Goal: Transaction & Acquisition: Book appointment/travel/reservation

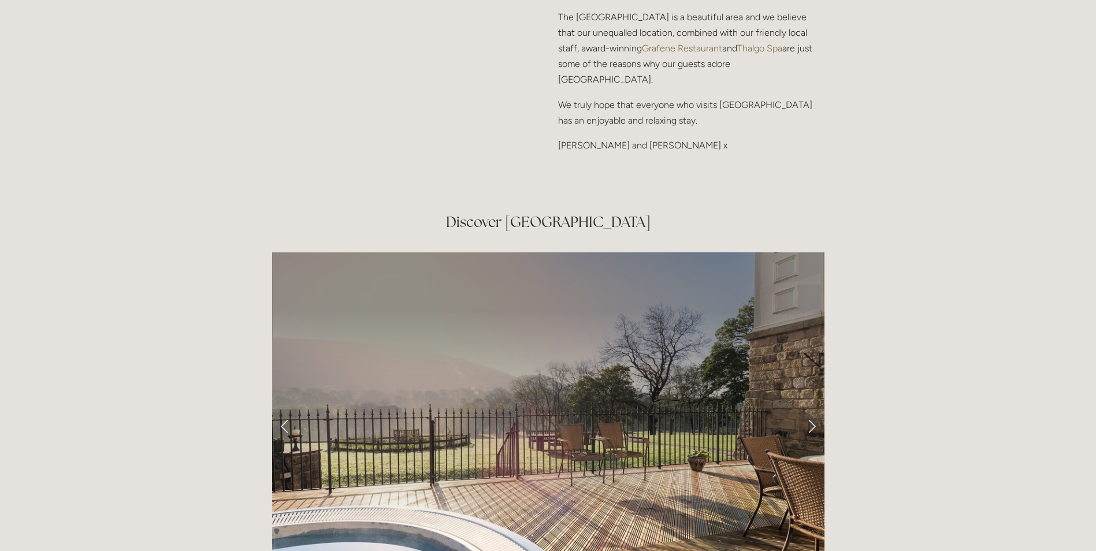
scroll to position [1907, 0]
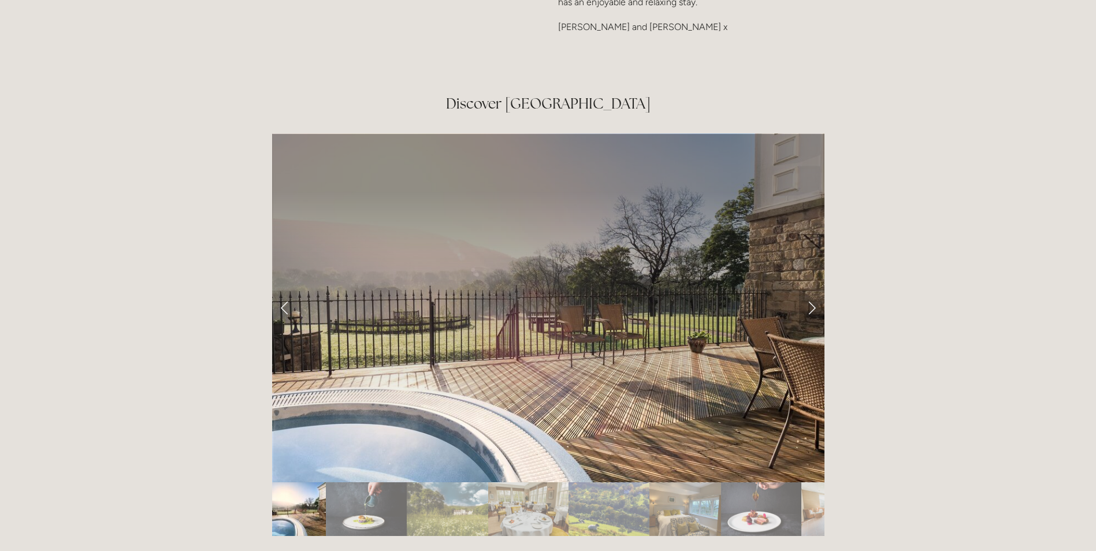
click at [816, 291] on link "Next Slide" at bounding box center [811, 308] width 25 height 35
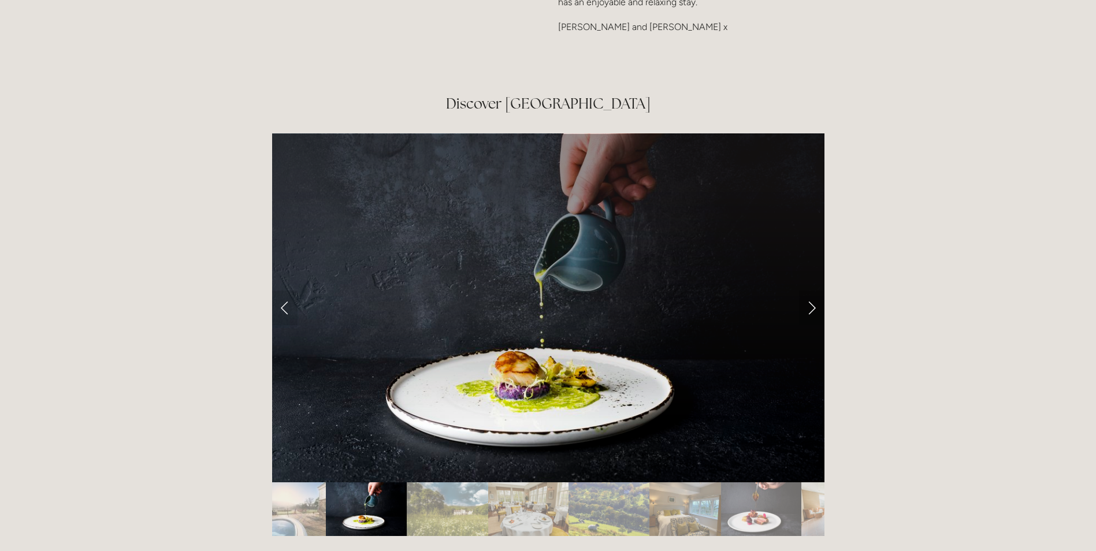
click at [812, 291] on link "Next Slide" at bounding box center [811, 308] width 25 height 35
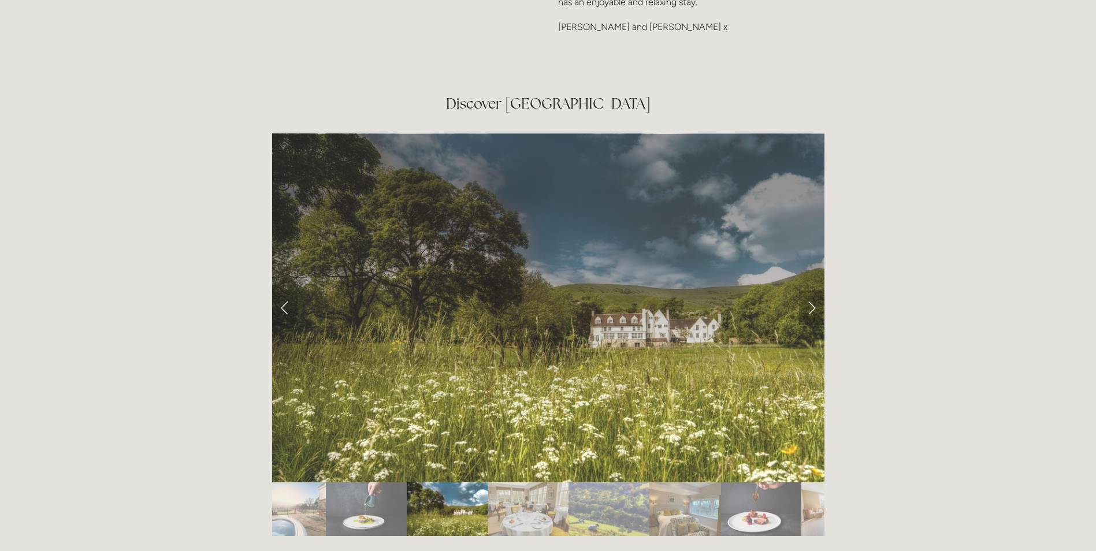
click at [812, 291] on link "Next Slide" at bounding box center [811, 308] width 25 height 35
click at [804, 291] on link "Next Slide" at bounding box center [811, 308] width 25 height 35
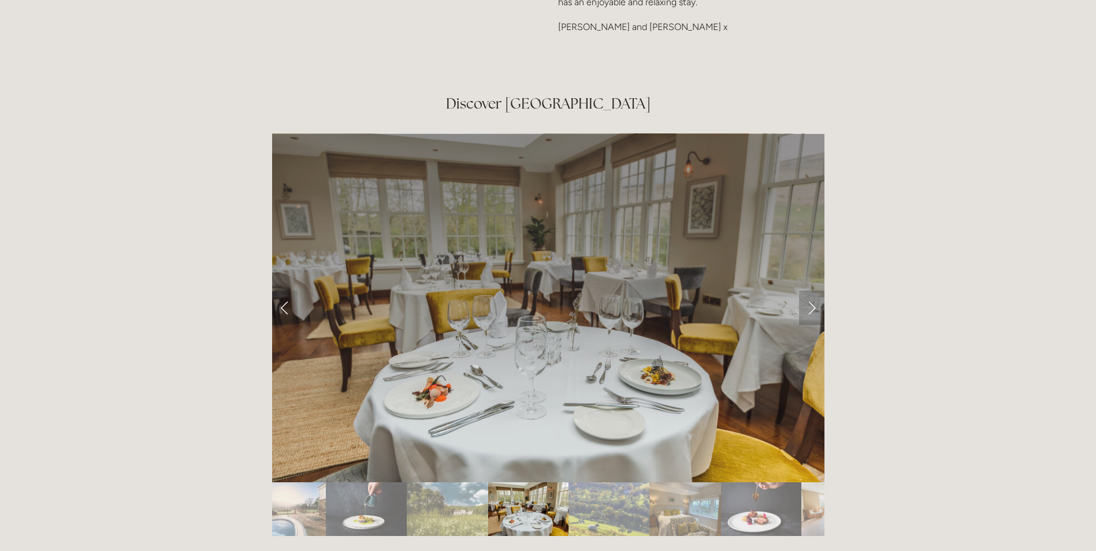
click at [808, 291] on link "Next Slide" at bounding box center [811, 308] width 25 height 35
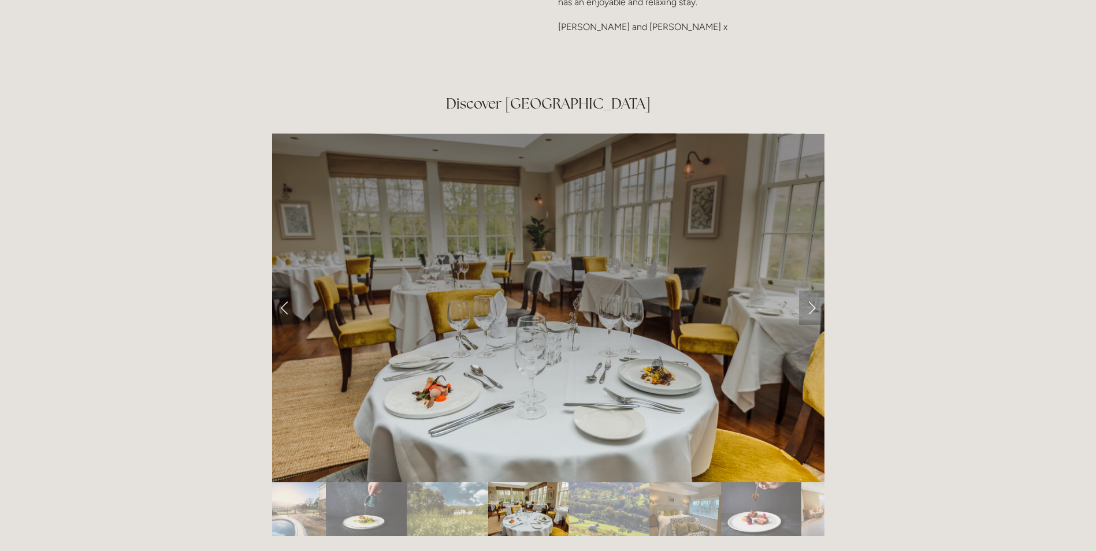
click at [818, 291] on link "Next Slide" at bounding box center [811, 308] width 25 height 35
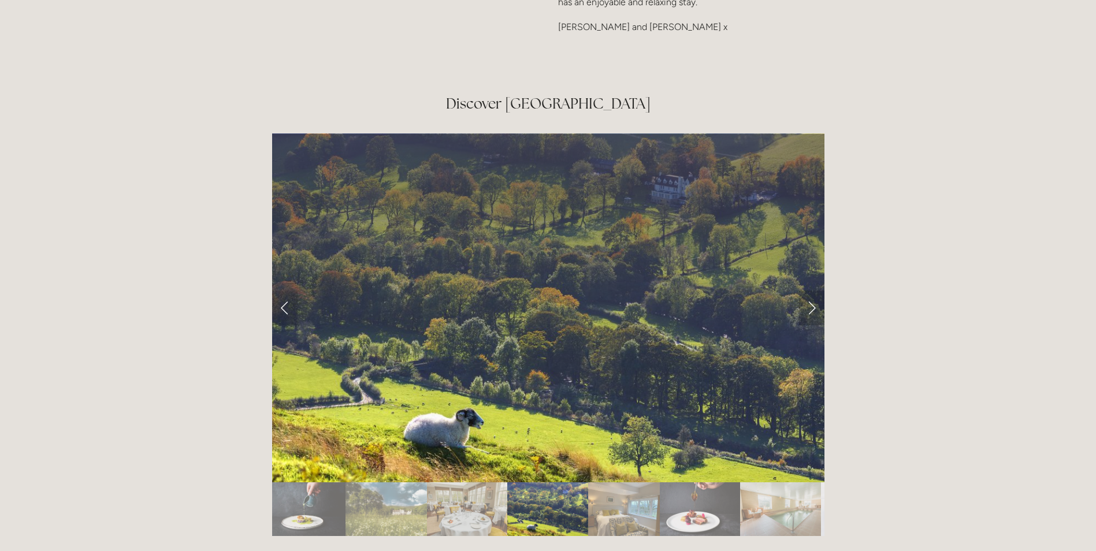
click at [812, 291] on link "Next Slide" at bounding box center [811, 308] width 25 height 35
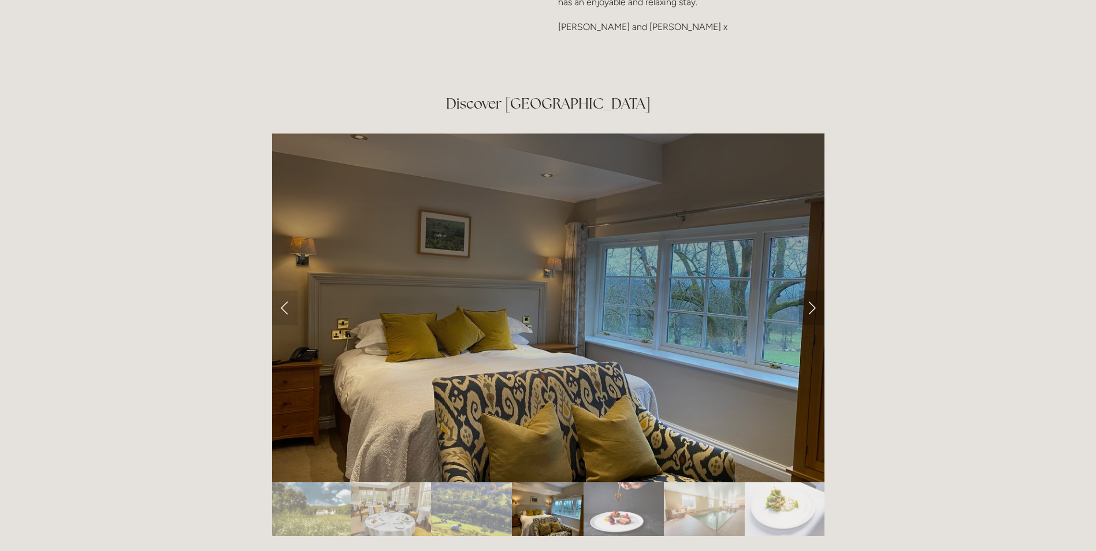
click at [810, 291] on link "Next Slide" at bounding box center [811, 308] width 25 height 35
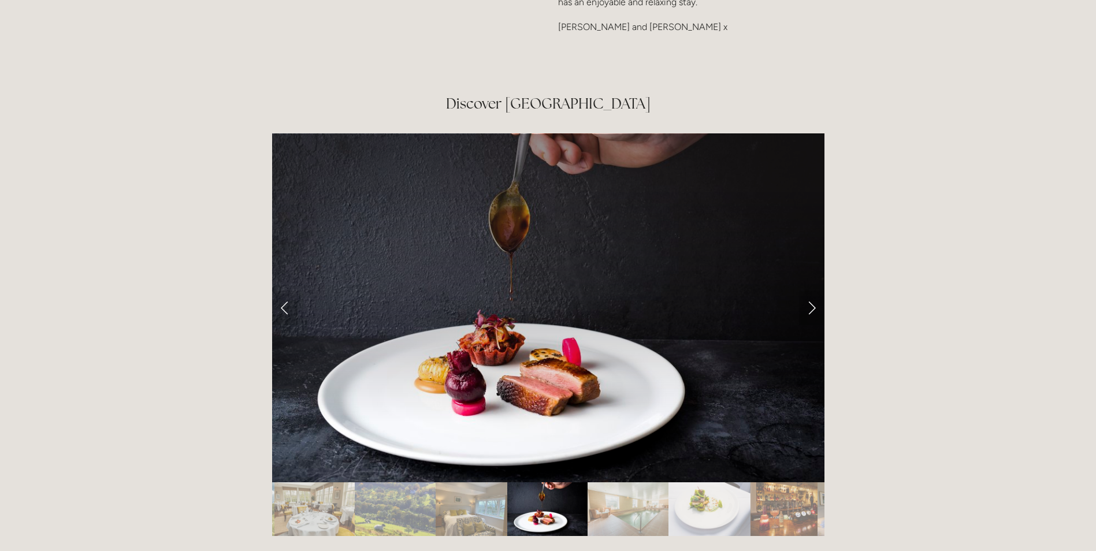
click at [808, 291] on link "Next Slide" at bounding box center [811, 308] width 25 height 35
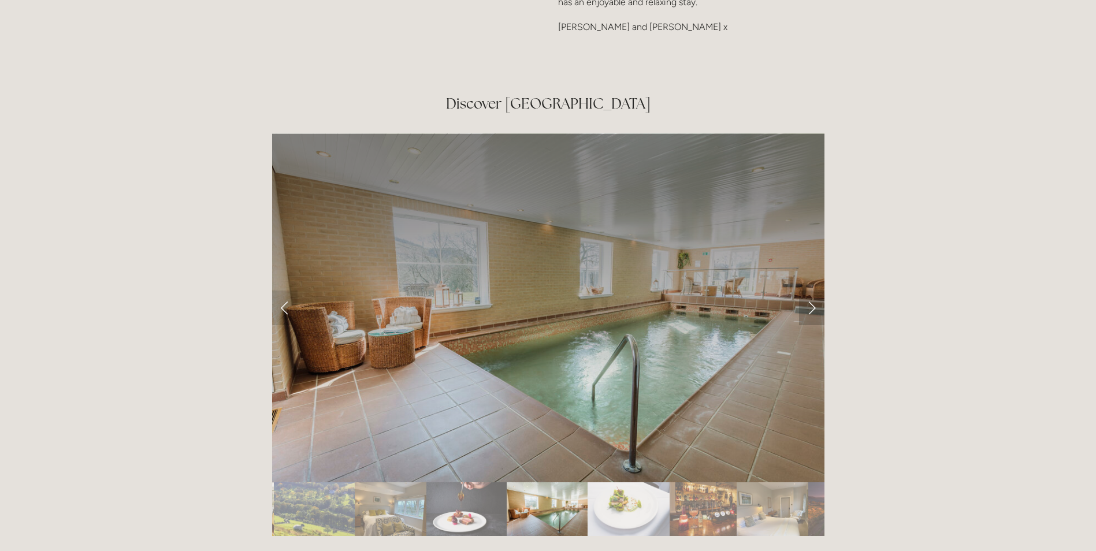
click at [813, 291] on link "Next Slide" at bounding box center [811, 308] width 25 height 35
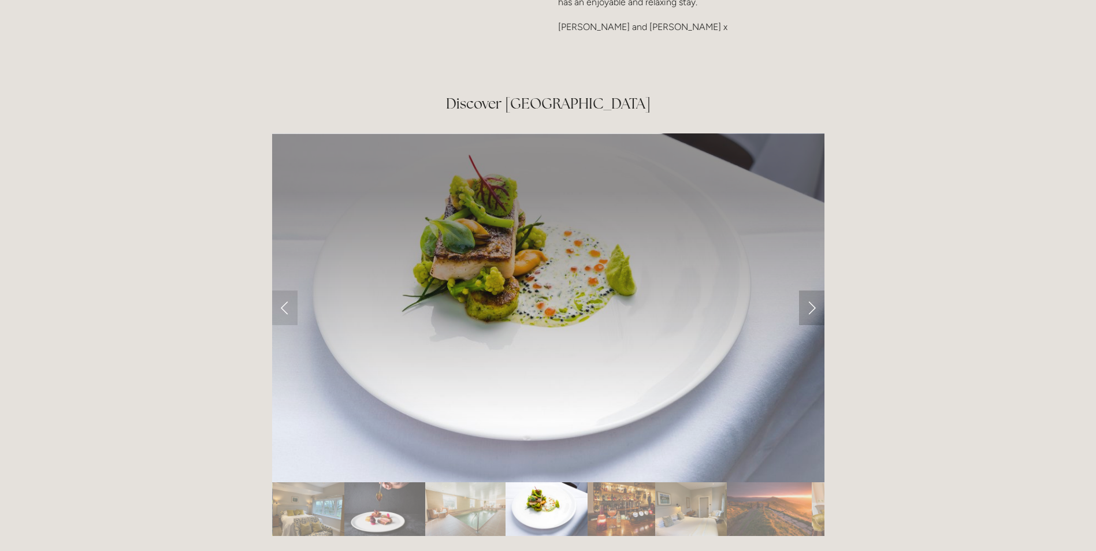
click at [809, 291] on link "Next Slide" at bounding box center [811, 308] width 25 height 35
click at [816, 291] on link "Next Slide" at bounding box center [811, 308] width 25 height 35
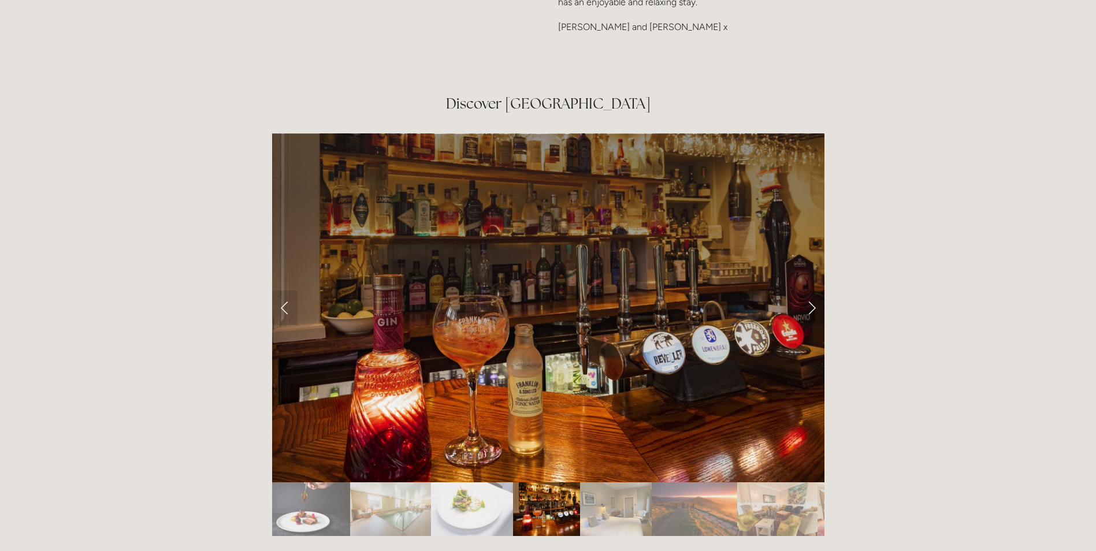
click at [811, 291] on link "Next Slide" at bounding box center [811, 308] width 25 height 35
click at [813, 291] on link "Next Slide" at bounding box center [811, 308] width 25 height 35
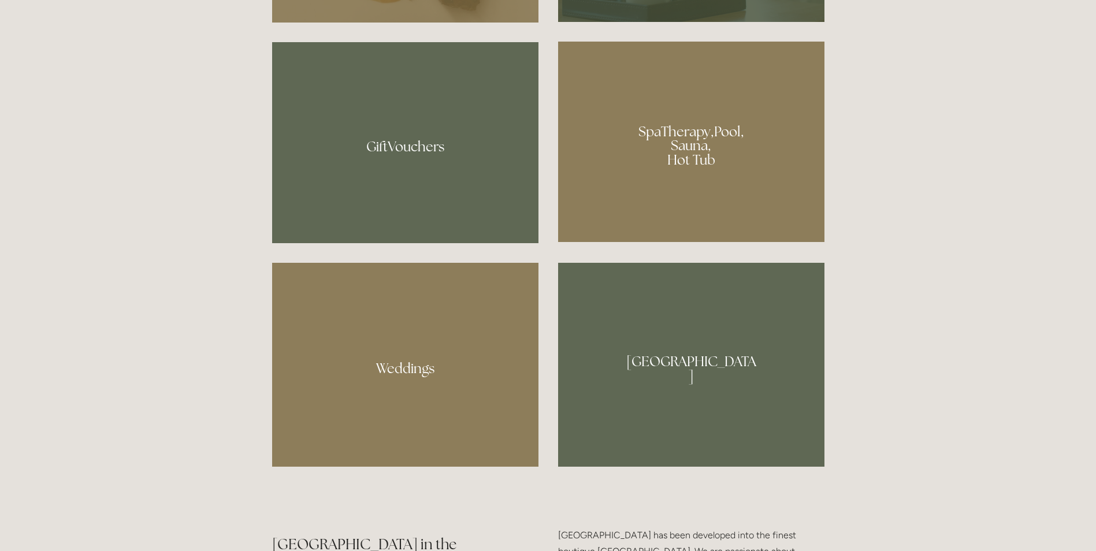
scroll to position [924, 0]
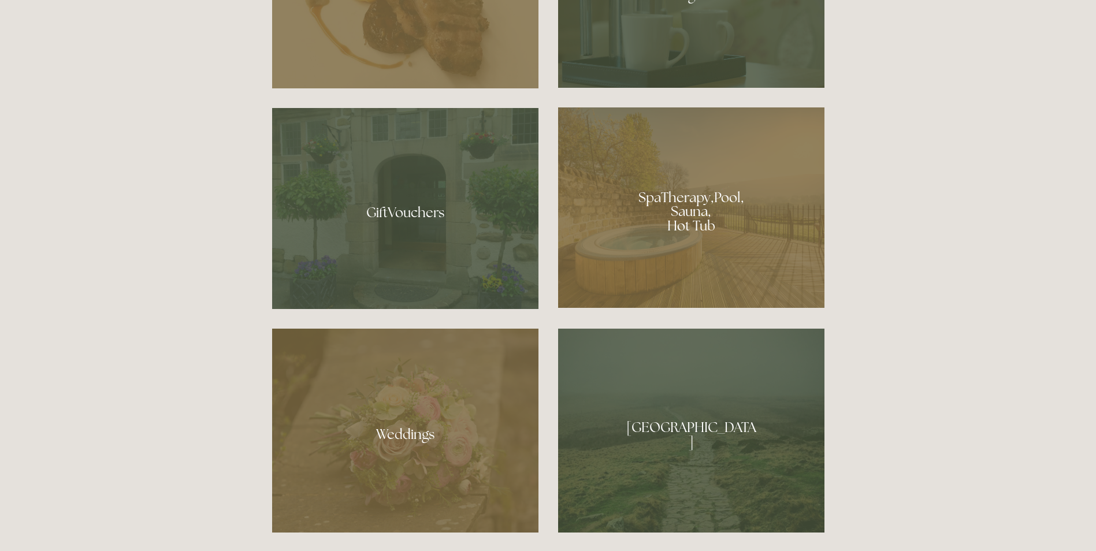
click at [751, 210] on div at bounding box center [691, 207] width 266 height 200
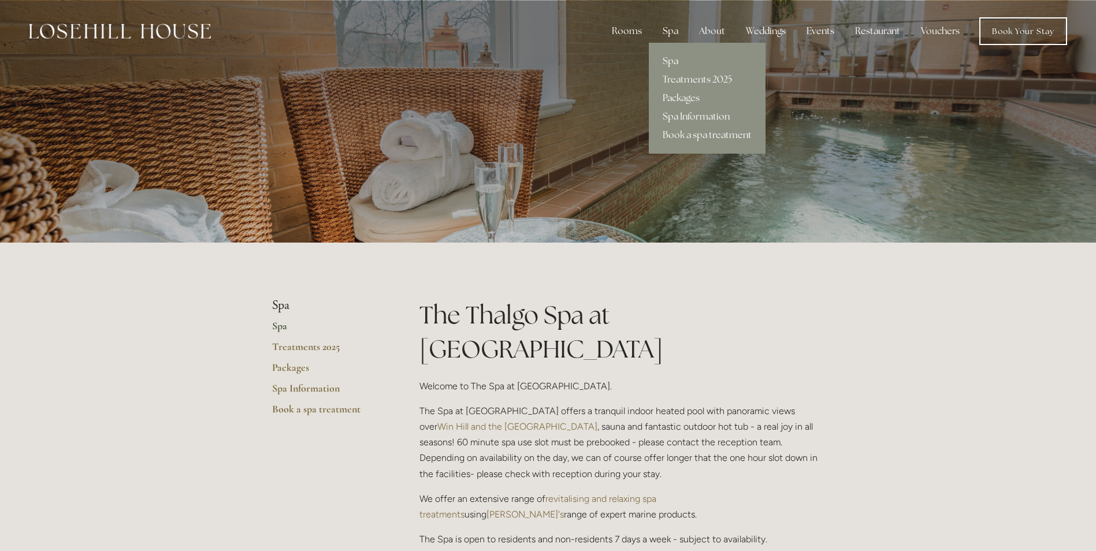
drag, startPoint x: 667, startPoint y: 50, endPoint x: 666, endPoint y: 63, distance: 12.7
click at [666, 63] on div "Spa Treatments 2025 Packages Spa Information Book a spa treatment" at bounding box center [707, 98] width 117 height 111
drag, startPoint x: 666, startPoint y: 63, endPoint x: 677, endPoint y: 101, distance: 39.5
click at [677, 101] on link "Packages" at bounding box center [707, 98] width 117 height 18
